Goal: Task Accomplishment & Management: Complete application form

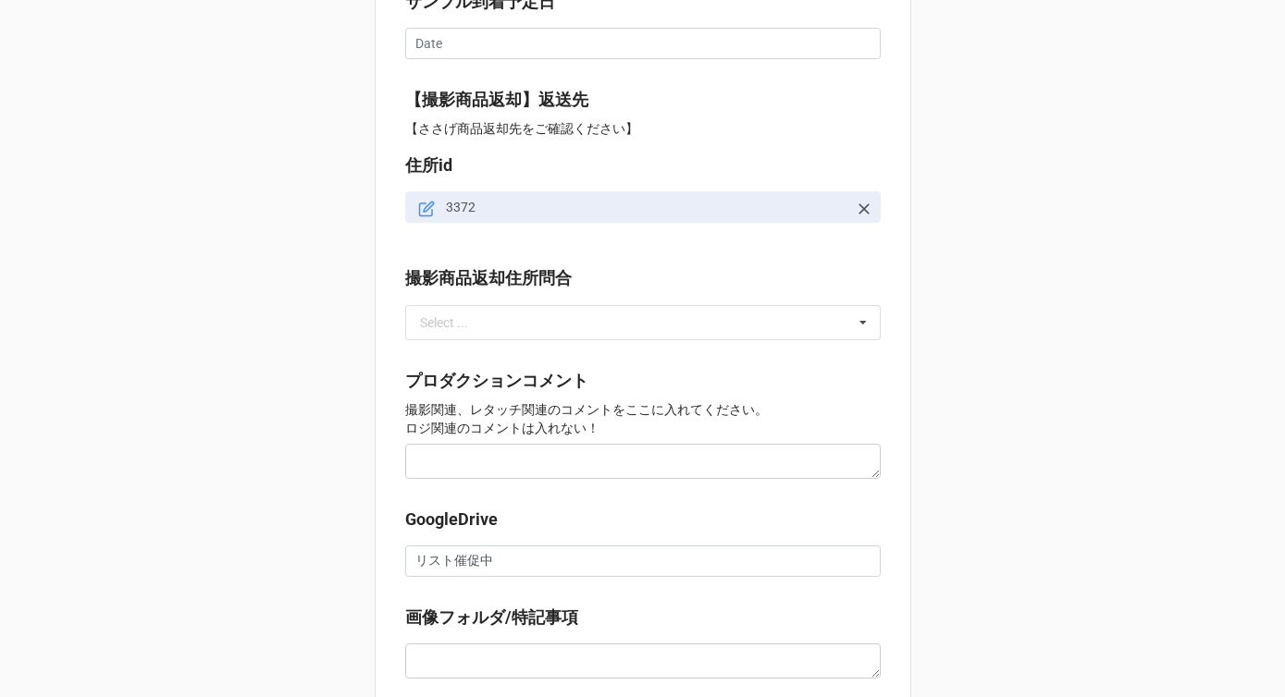
scroll to position [1761, 0]
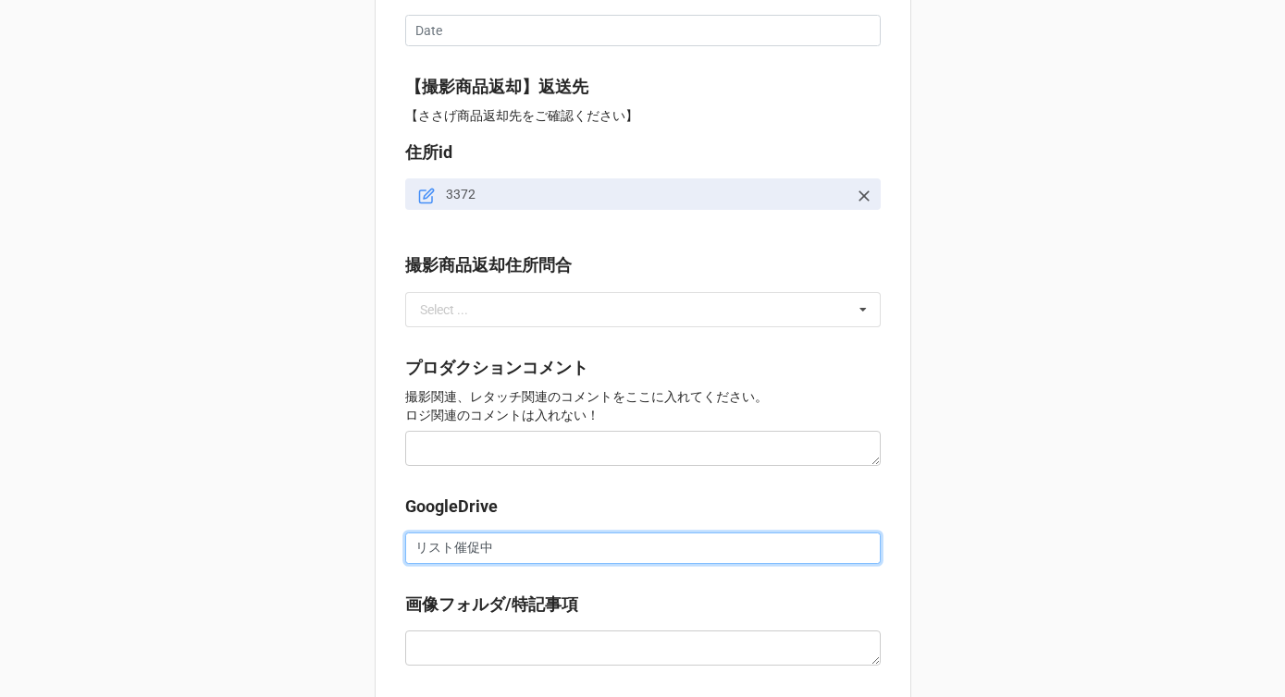
drag, startPoint x: 512, startPoint y: 553, endPoint x: 351, endPoint y: 553, distance: 161.9
paste input "[URL][DOMAIN_NAME]"
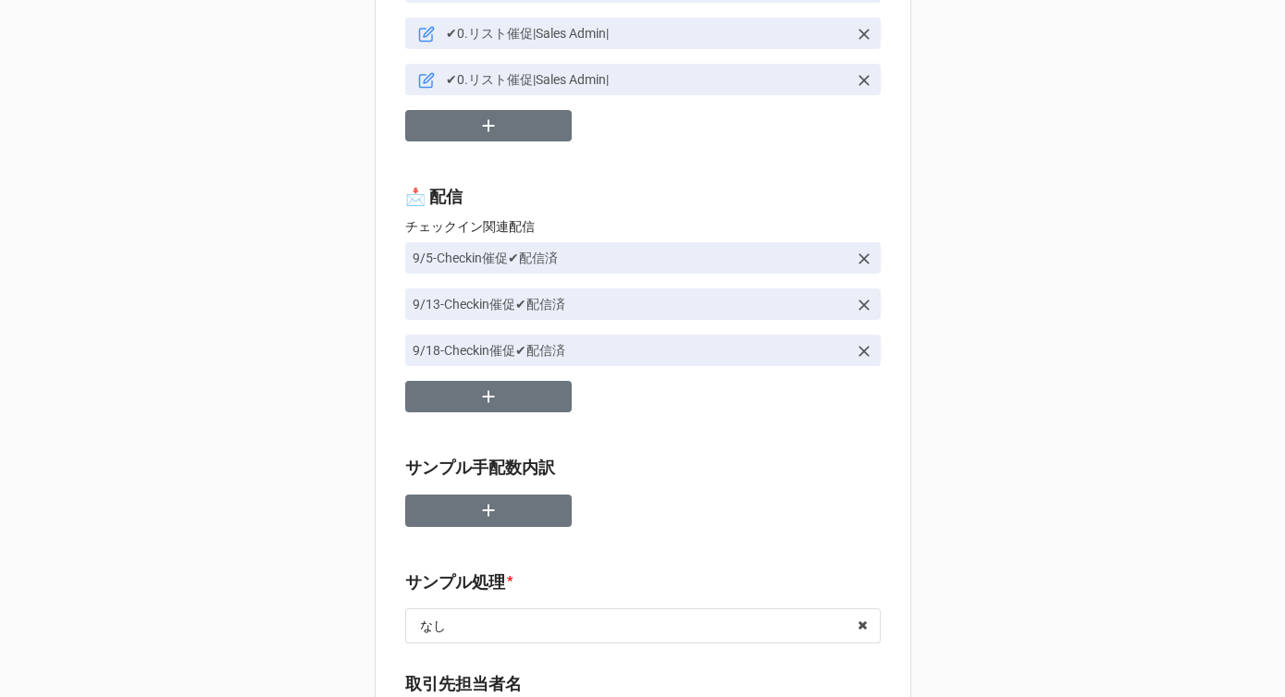
scroll to position [0, 0]
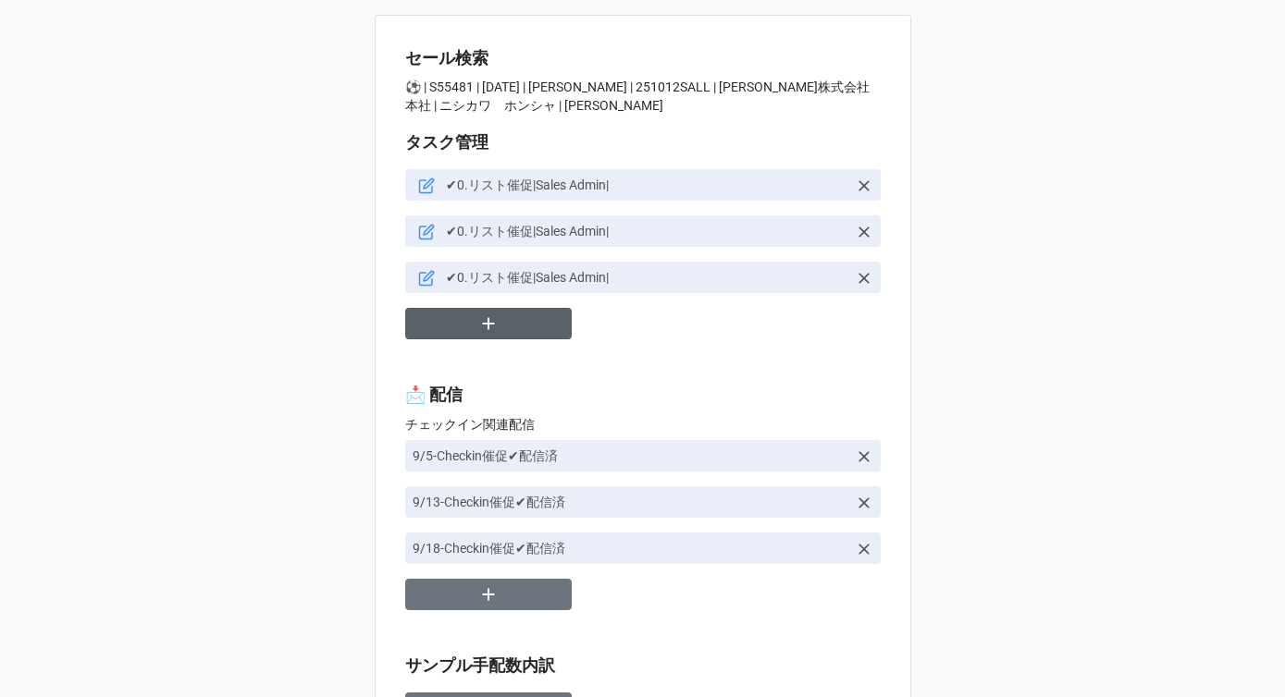
type input "[URL][DOMAIN_NAME]"
click at [499, 329] on button "button" at bounding box center [488, 324] width 166 height 32
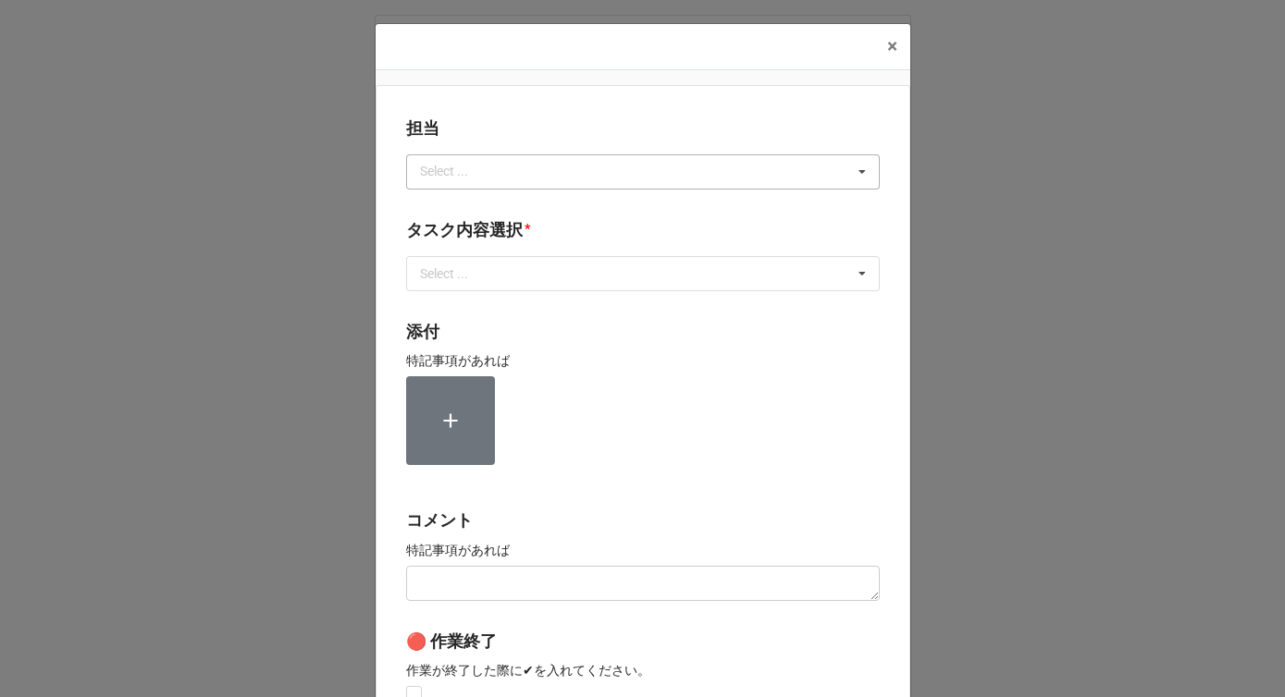
click at [428, 173] on div "Select ..." at bounding box center [455, 171] width 80 height 21
type input "川島"
click at [450, 201] on div "川島" at bounding box center [643, 206] width 472 height 34
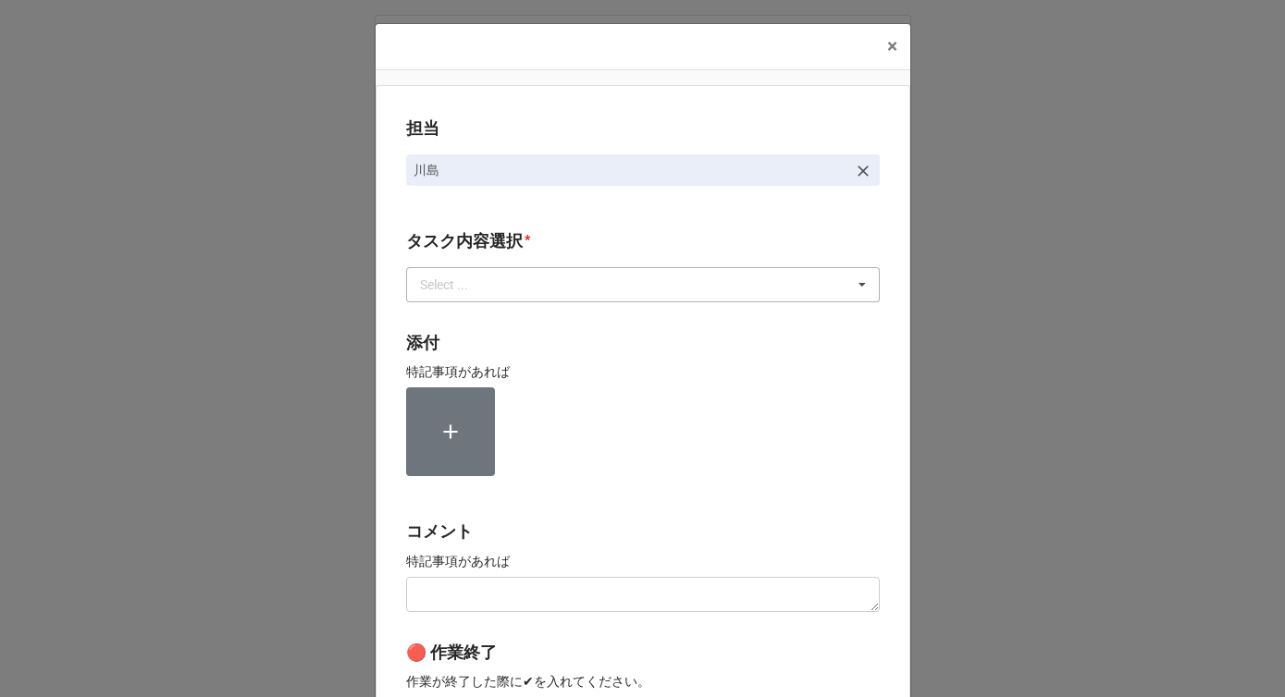
click at [438, 285] on div "Select ..." at bounding box center [455, 284] width 80 height 21
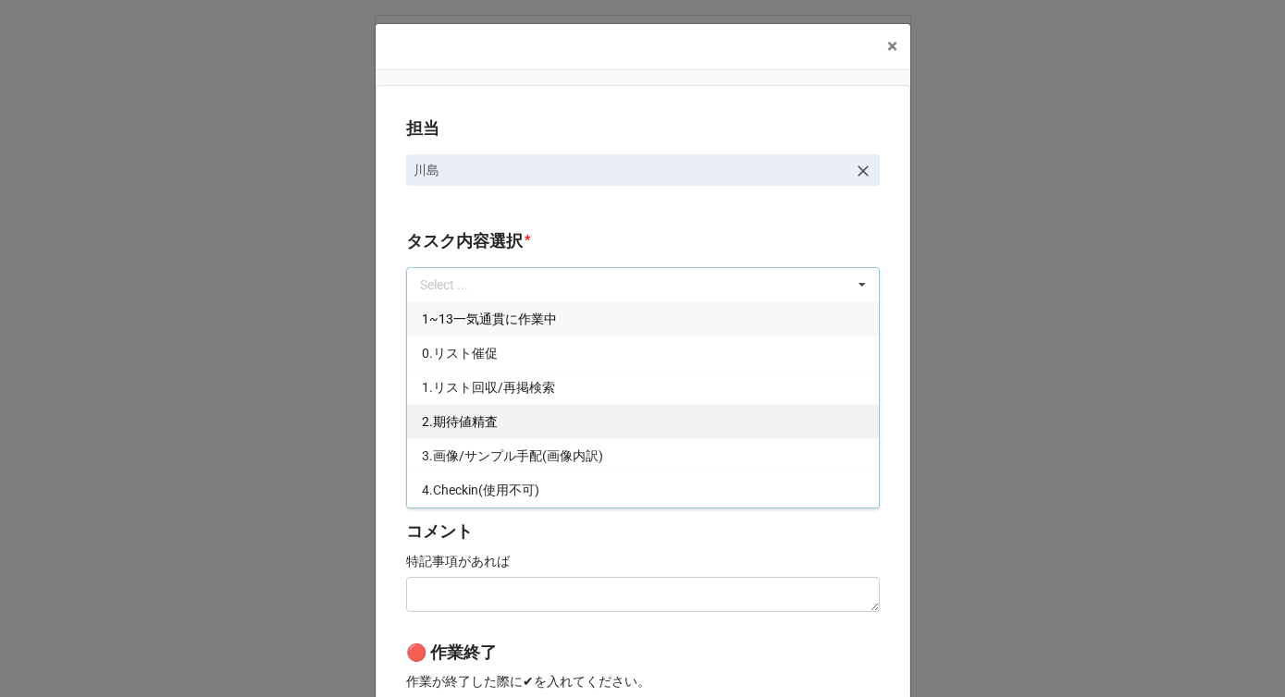
click at [446, 414] on span "2.期待値精査" at bounding box center [460, 421] width 76 height 15
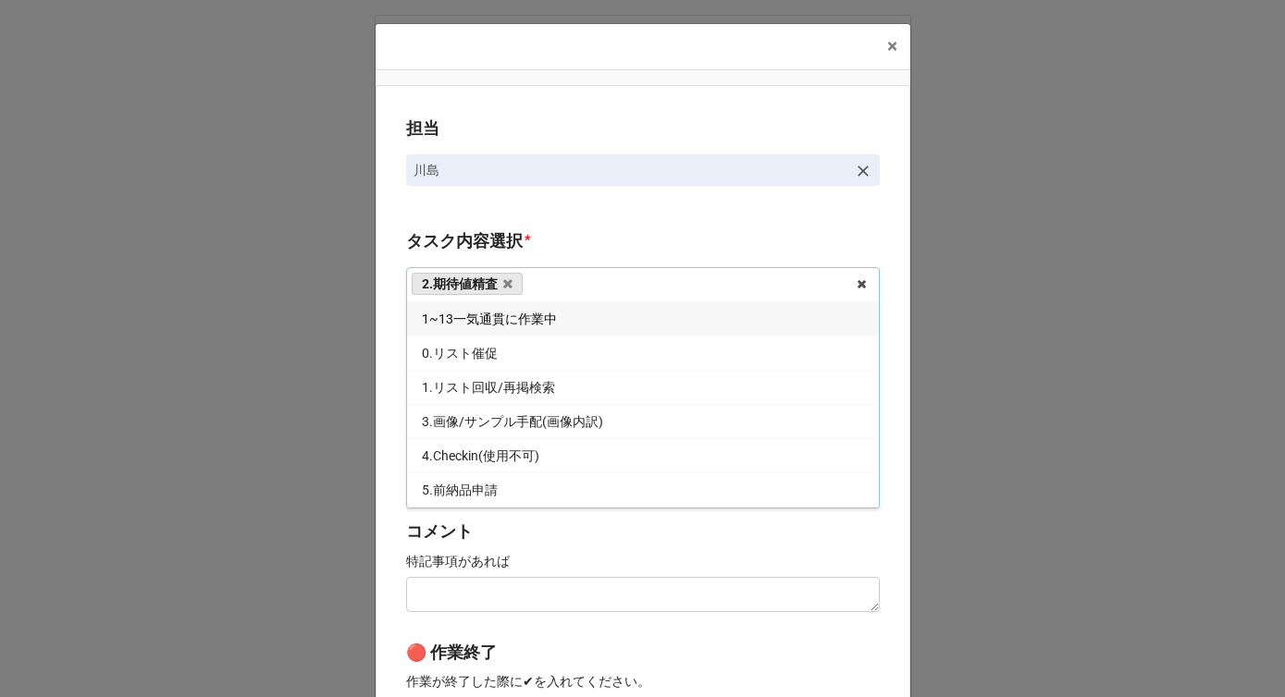
click at [383, 406] on div "担当 [PERSON_NAME][GEOGRAPHIC_DATA]内容選択 * 2.期待値精査 1~13一気通貫に作業中 0.リスト催促 1.リスト回収/再掲…" at bounding box center [643, 458] width 535 height 746
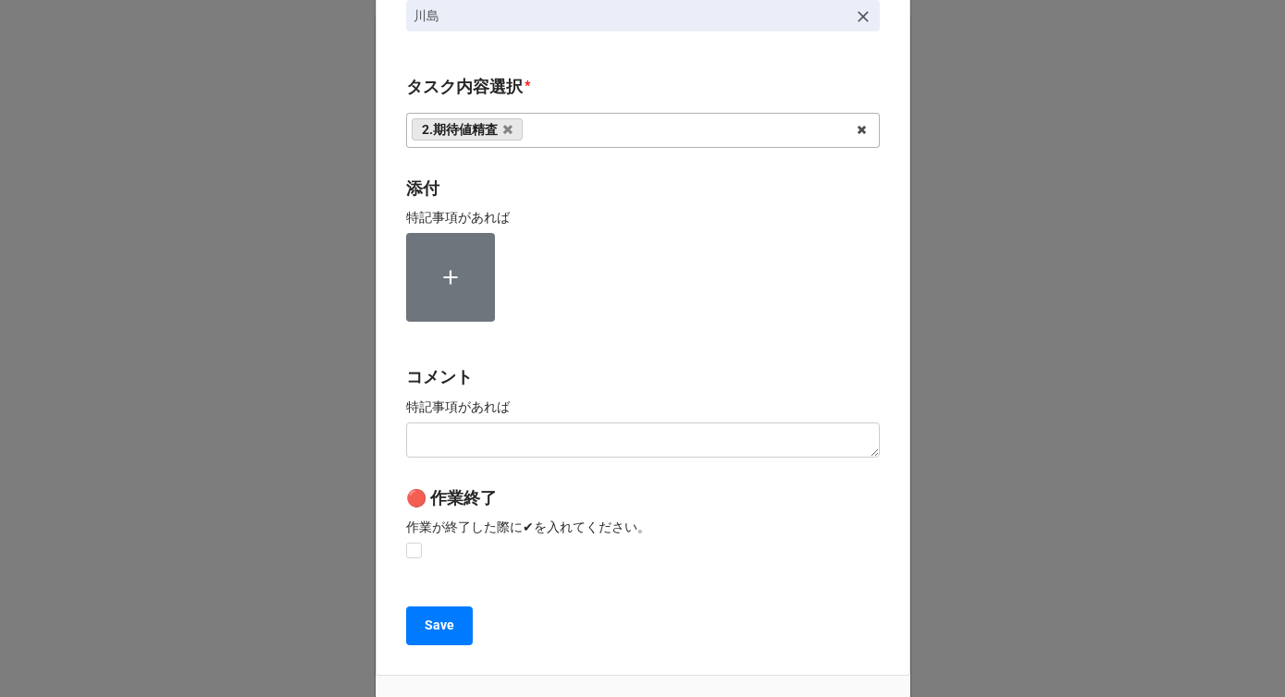
scroll to position [278, 0]
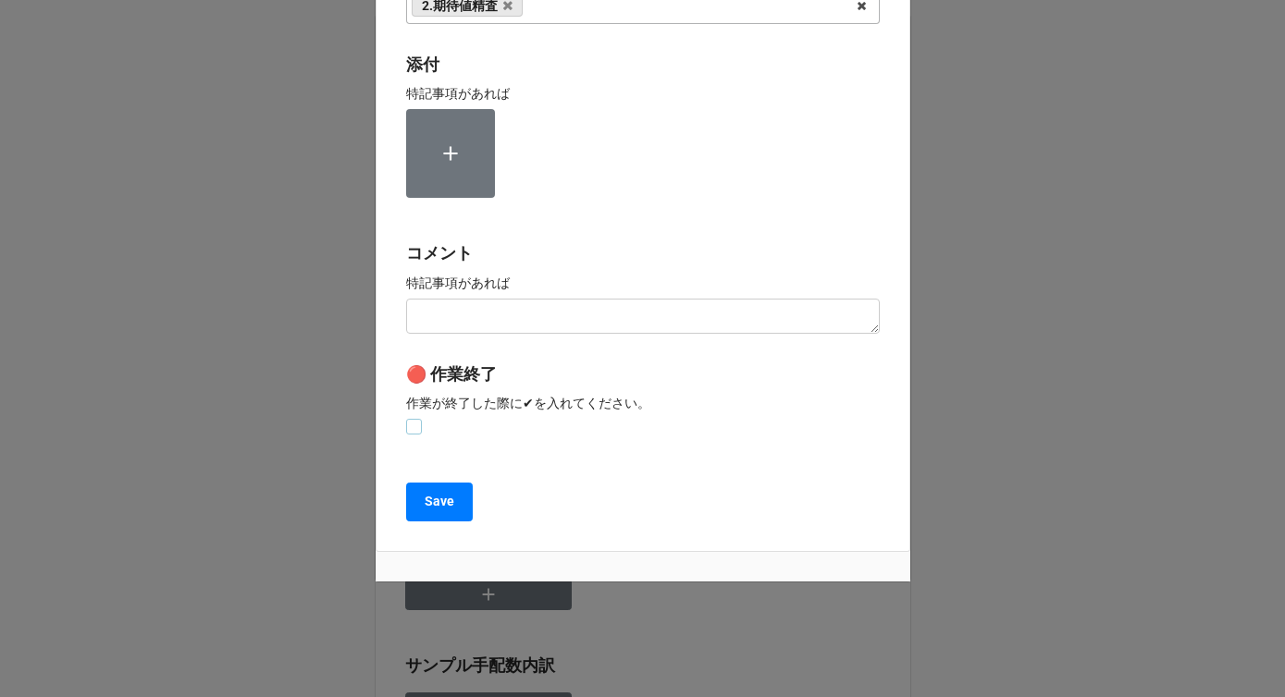
click at [412, 419] on label at bounding box center [414, 419] width 16 height 0
checkbox input "true"
click at [425, 508] on b "Save" at bounding box center [440, 501] width 30 height 19
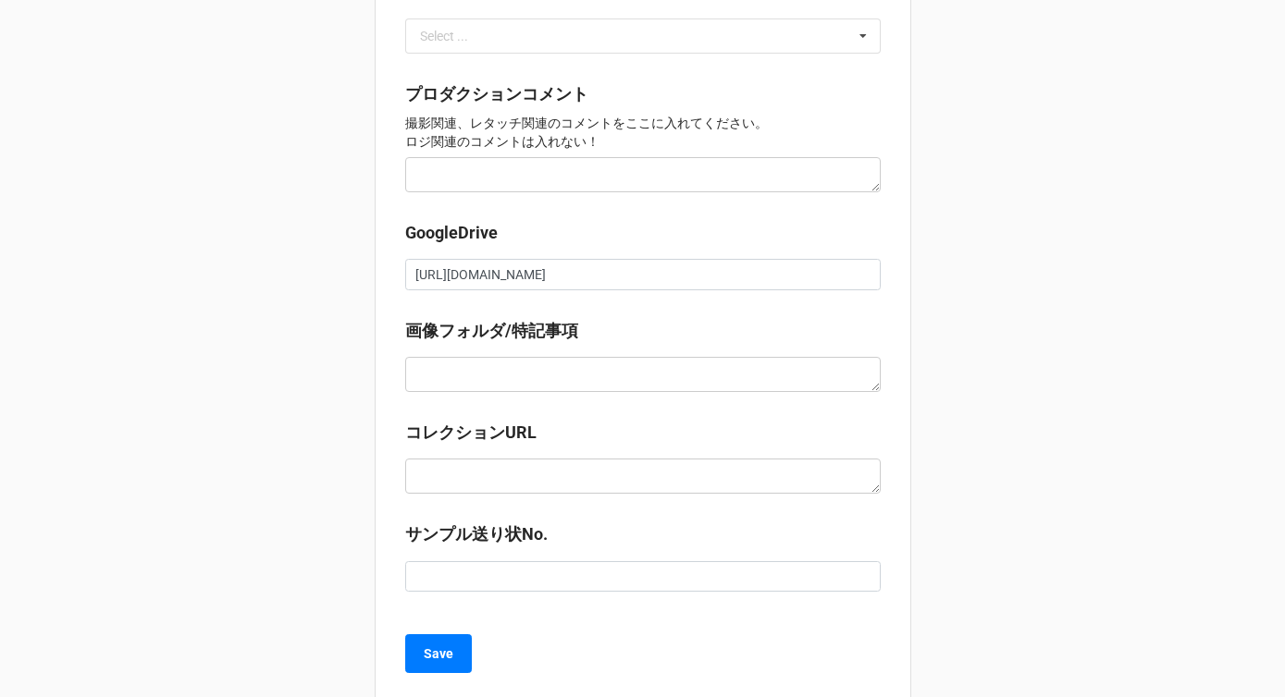
scroll to position [2118, 0]
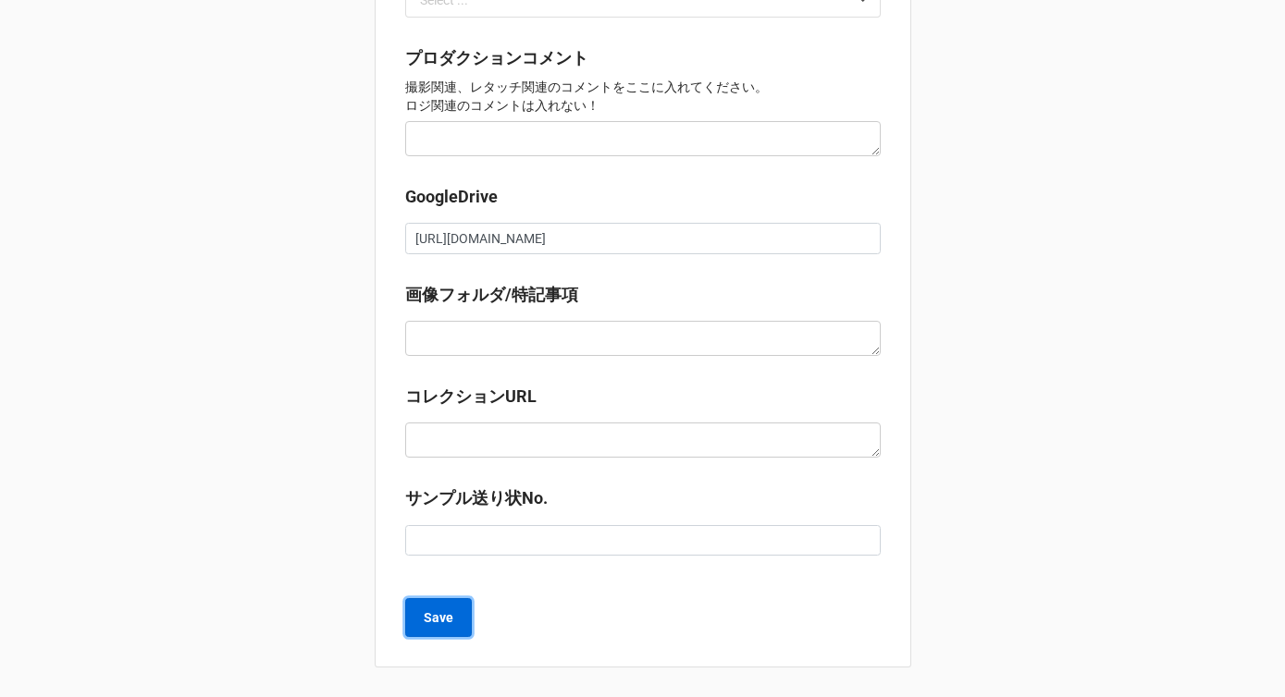
click at [417, 612] on button "Save" at bounding box center [438, 617] width 67 height 39
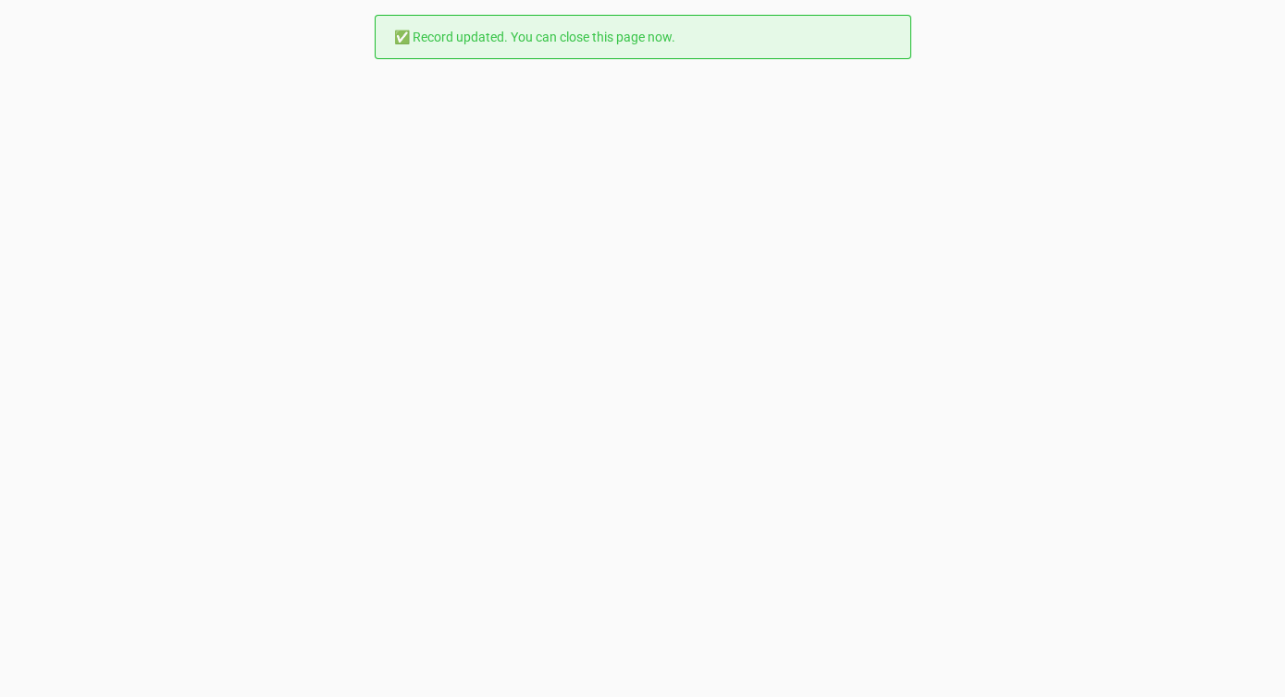
scroll to position [0, 0]
